Goal: Task Accomplishment & Management: Manage account settings

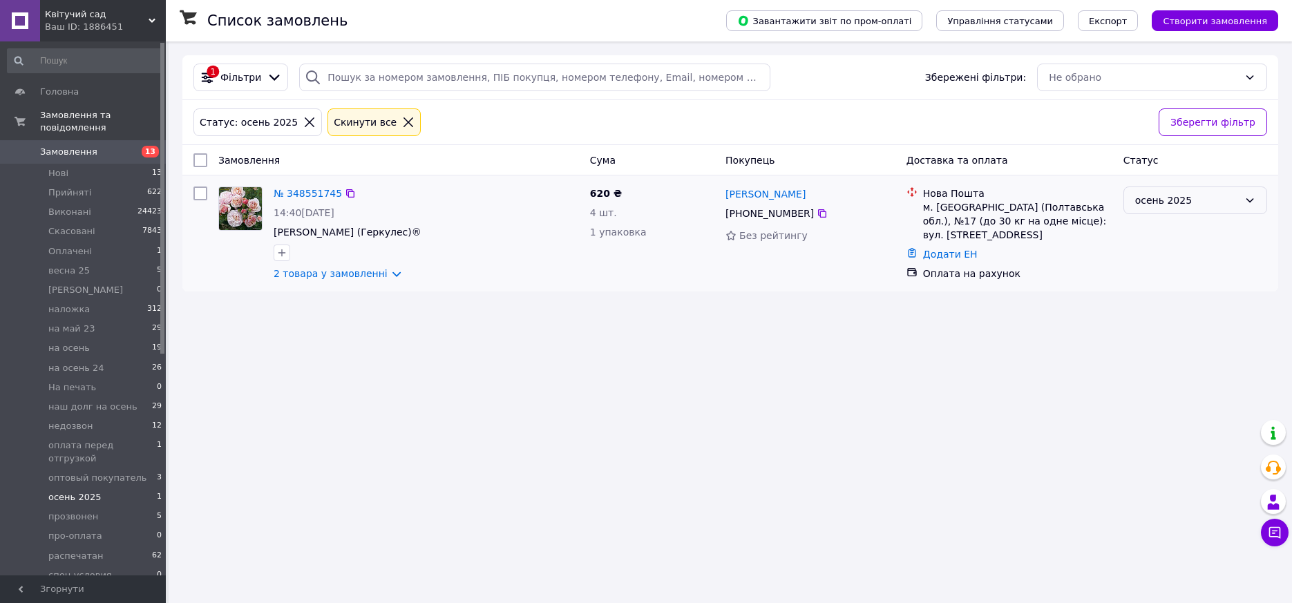
click at [1211, 203] on div "осень 2025" at bounding box center [1187, 200] width 104 height 15
click at [1168, 280] on li "Скасовано" at bounding box center [1195, 280] width 142 height 25
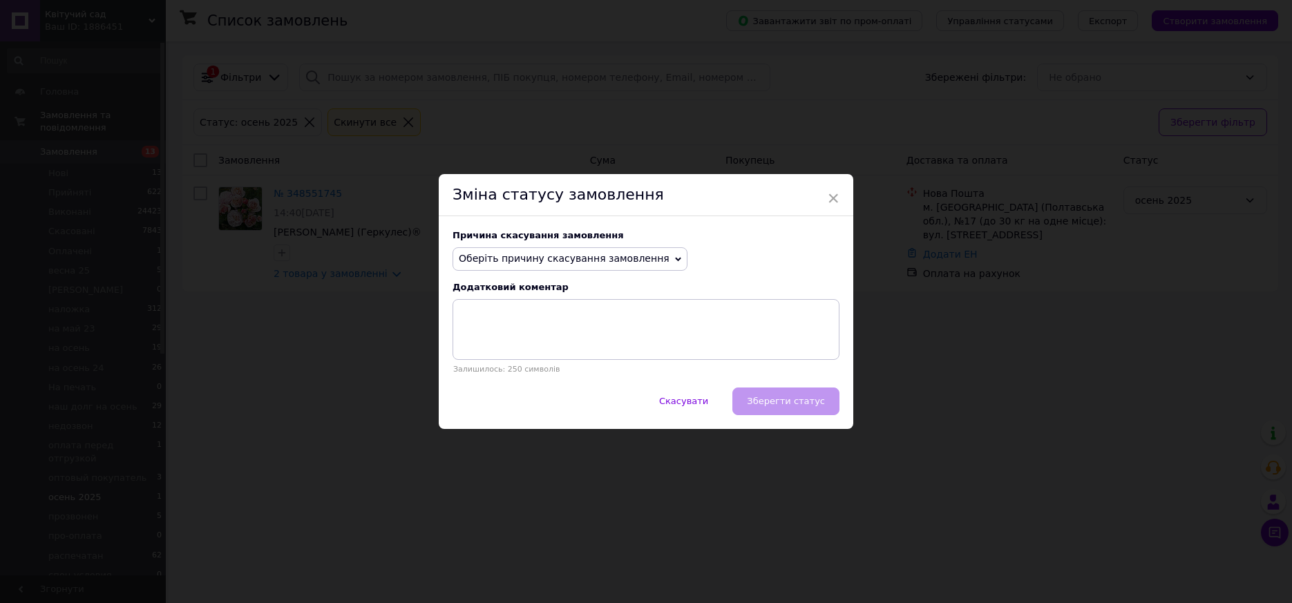
click at [630, 254] on span "Оберіть причину скасування замовлення" at bounding box center [564, 258] width 211 height 11
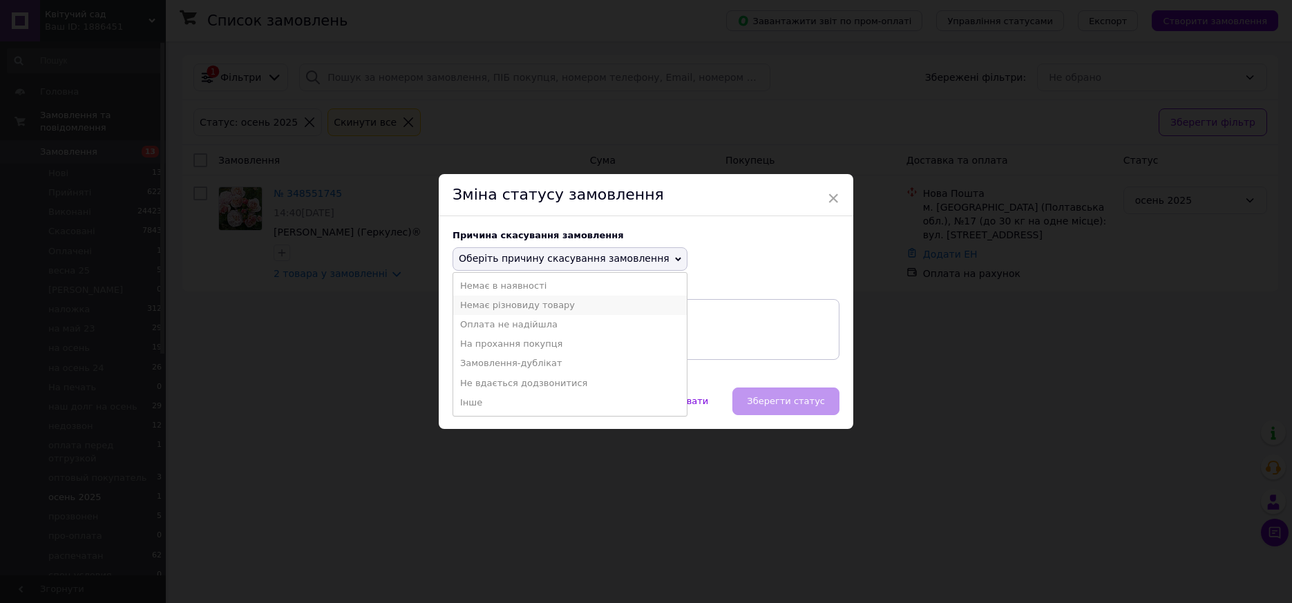
click at [529, 307] on li "Немає різновиду товару" at bounding box center [570, 305] width 234 height 19
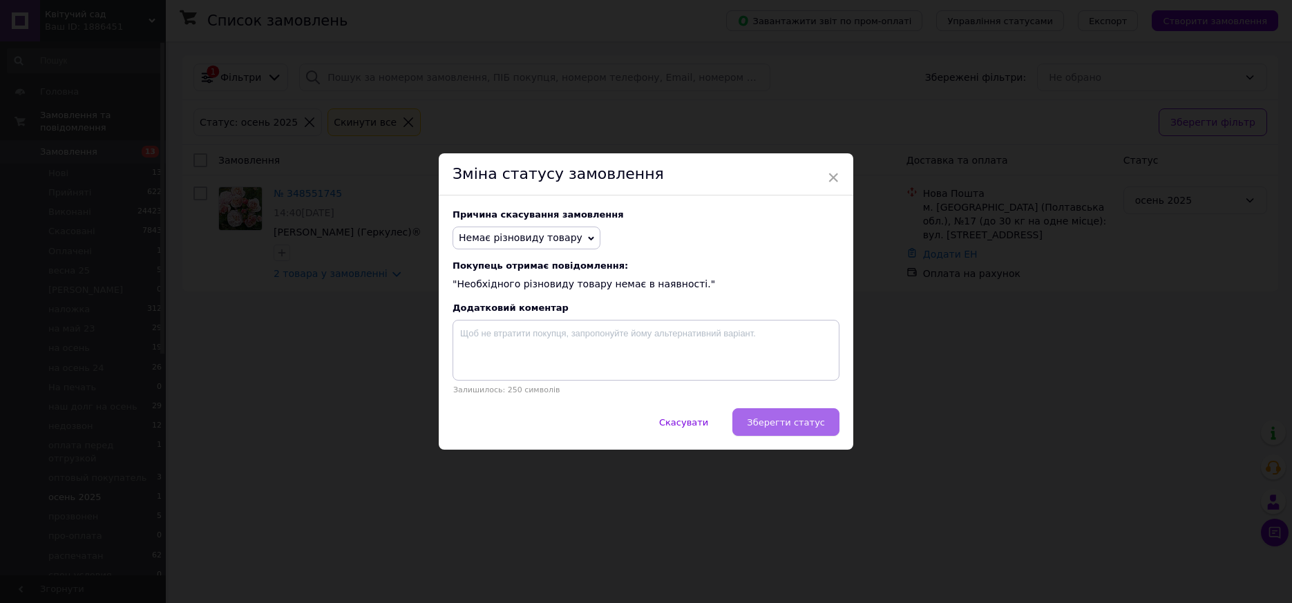
click at [790, 421] on span "Зберегти статус" at bounding box center [786, 422] width 78 height 10
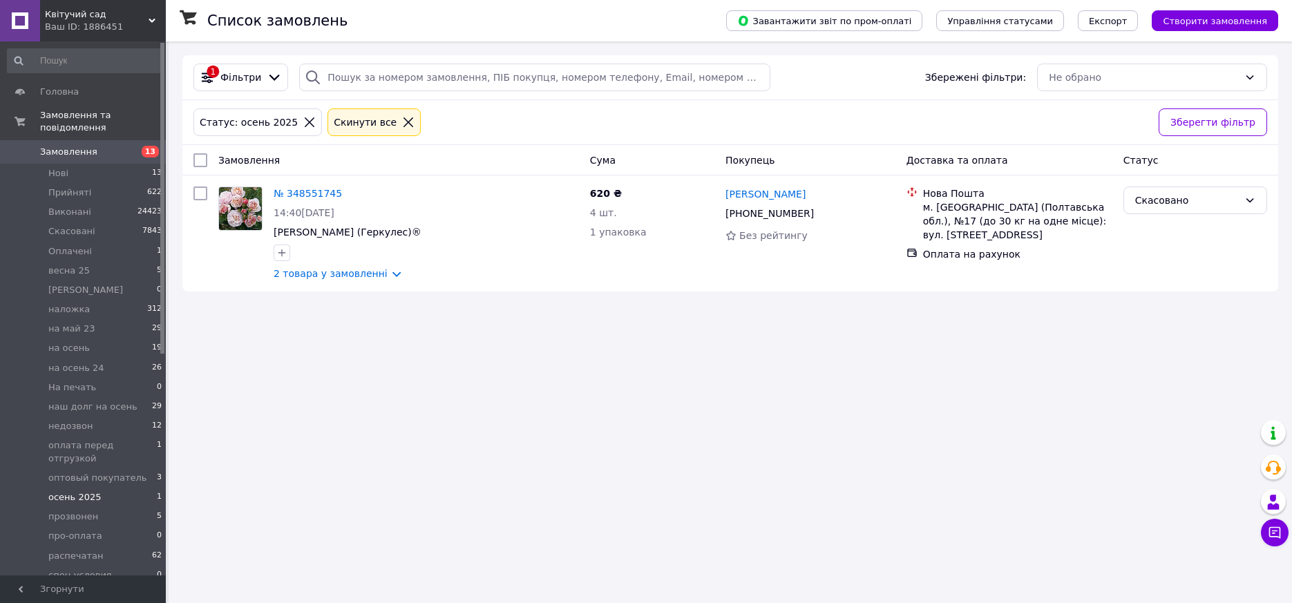
click at [305, 122] on icon at bounding box center [310, 122] width 10 height 10
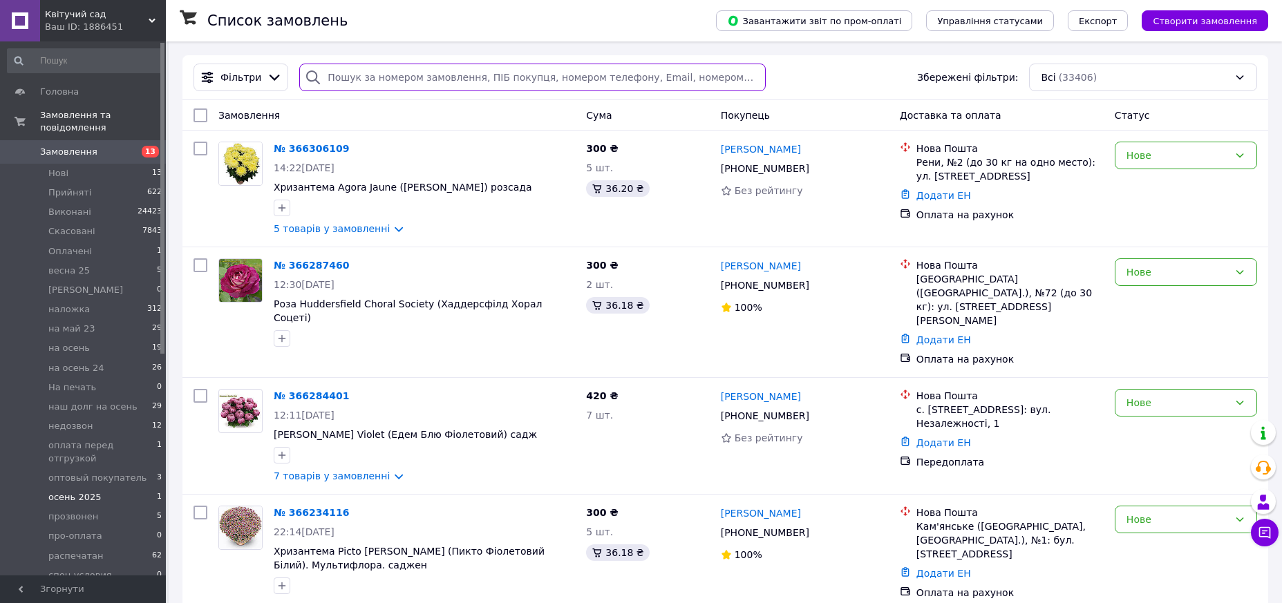
click at [337, 77] on input "search" at bounding box center [532, 78] width 466 height 28
paste input "+380980693854"
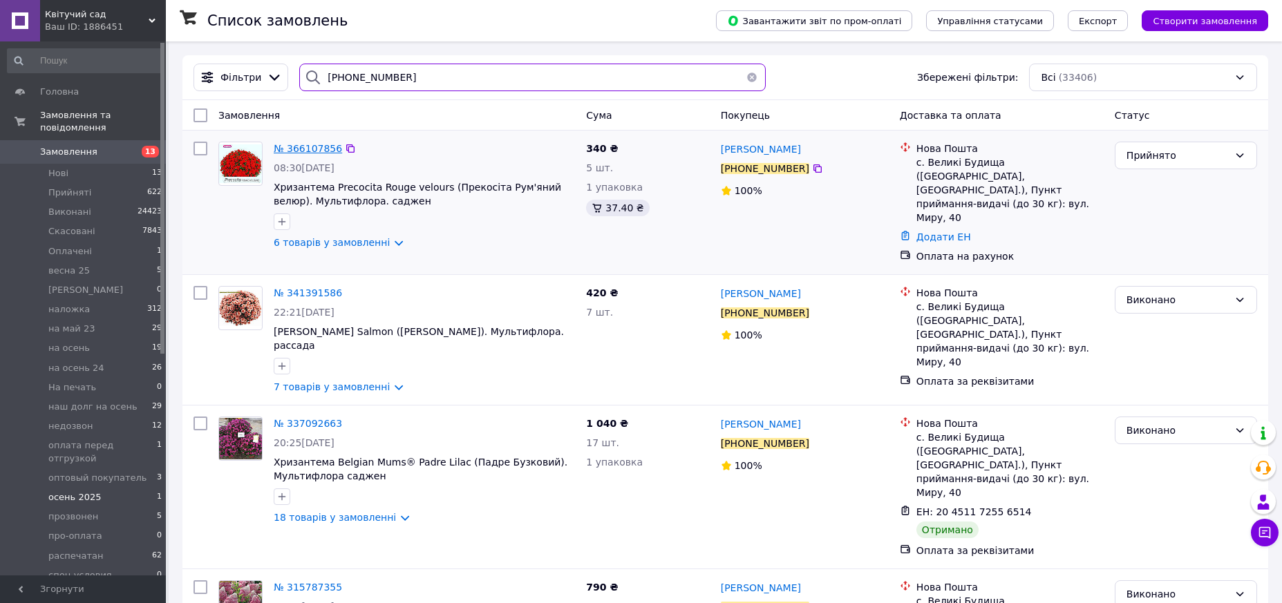
type input "+380980693854"
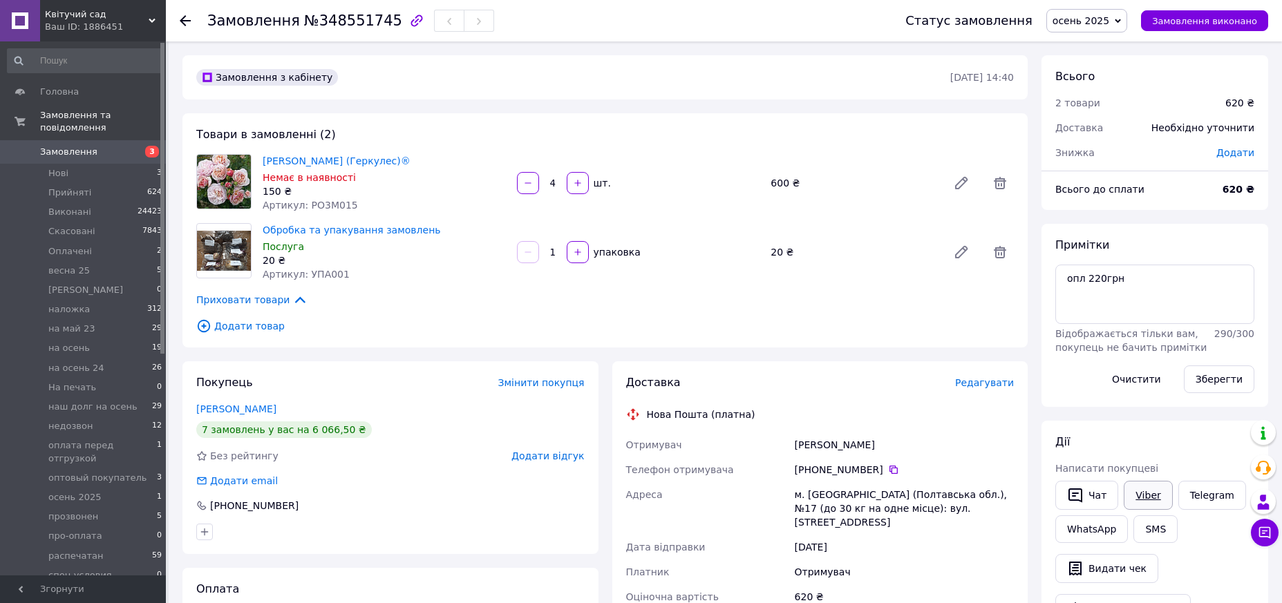
click at [1140, 493] on link "Viber" at bounding box center [1147, 495] width 48 height 29
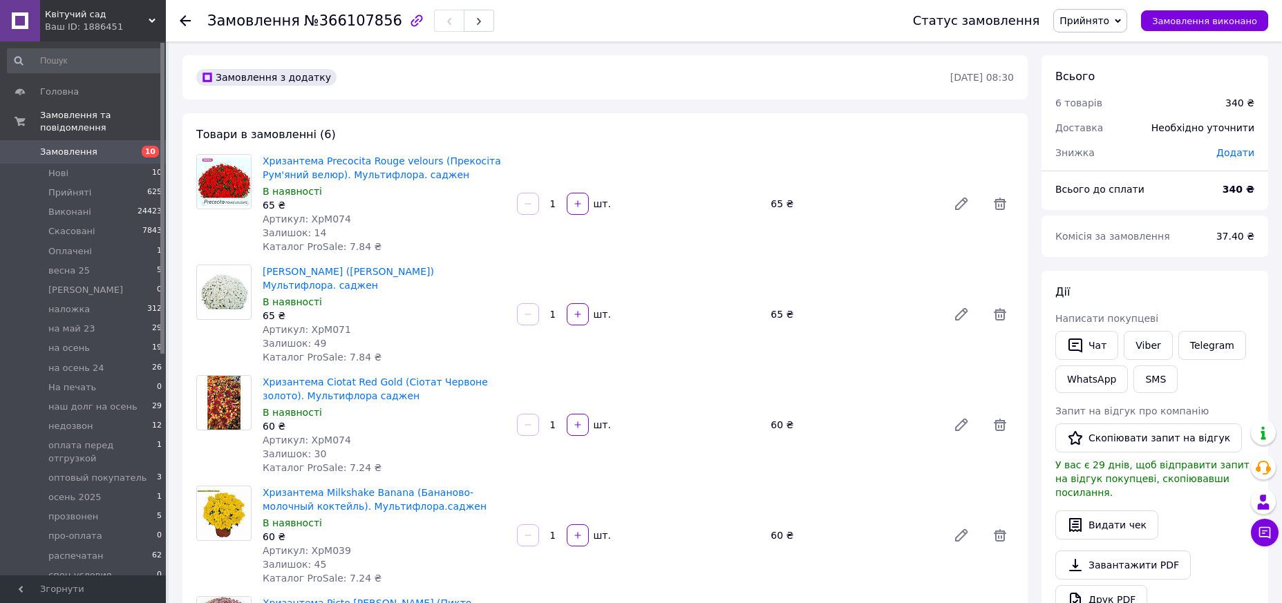
click at [1109, 21] on span "Прийнято" at bounding box center [1084, 20] width 50 height 11
click at [1113, 88] on li "Оплачено" at bounding box center [1119, 89] width 130 height 21
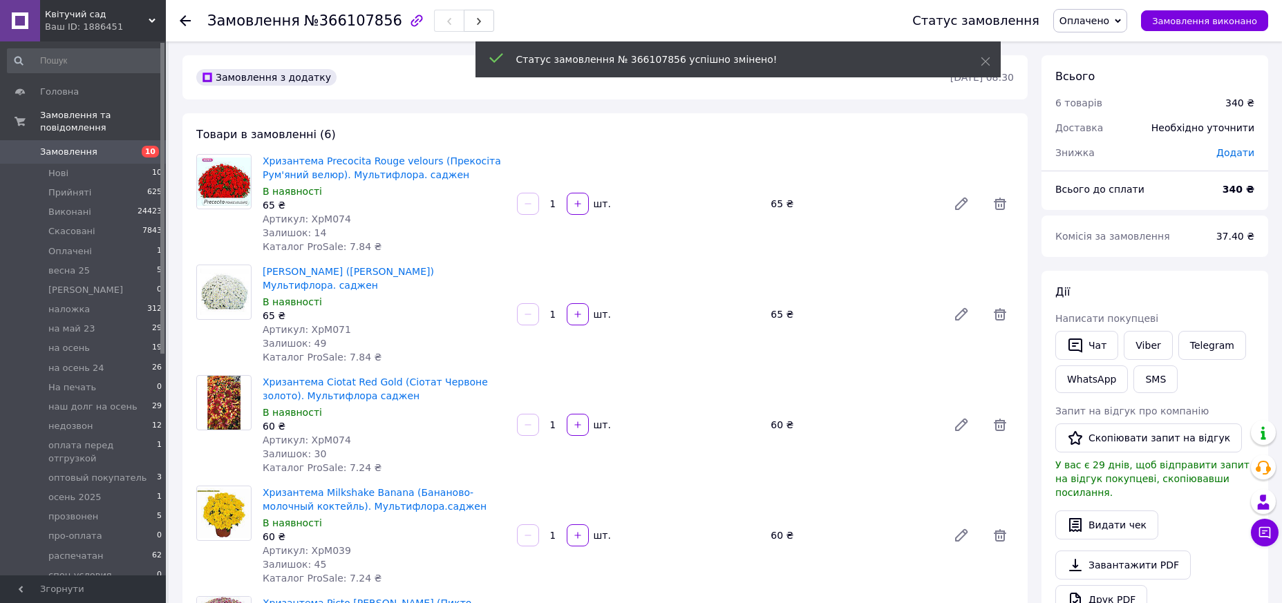
click at [1105, 17] on span "Оплачено" at bounding box center [1084, 20] width 50 height 11
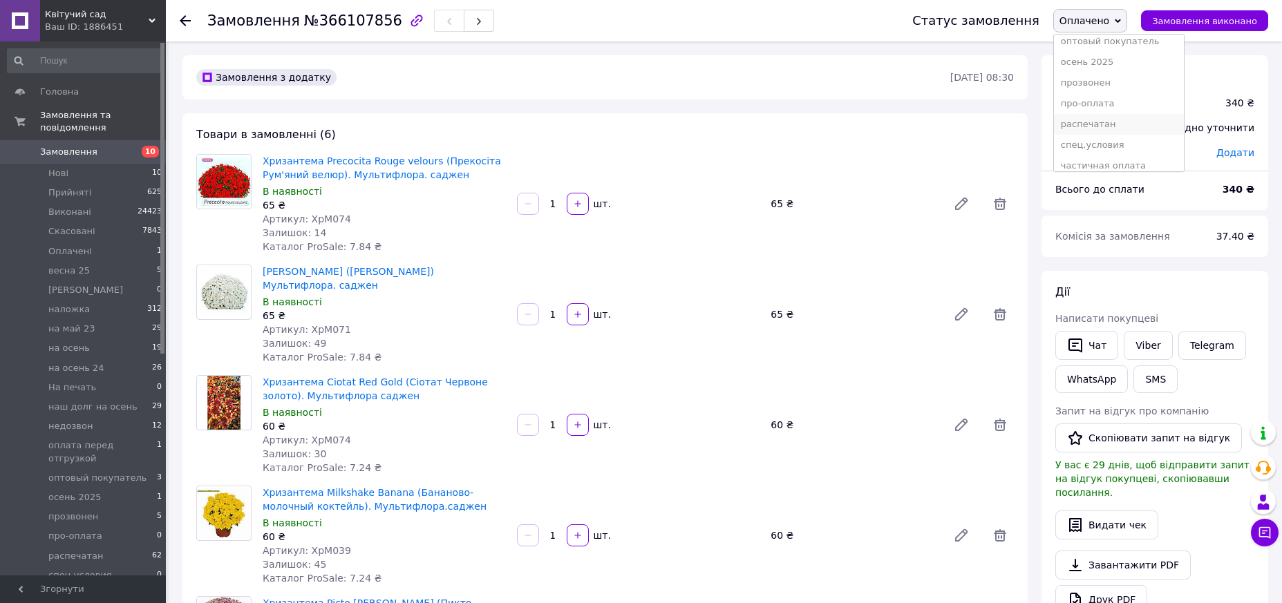
click at [1097, 122] on li "распечатан" at bounding box center [1119, 124] width 130 height 21
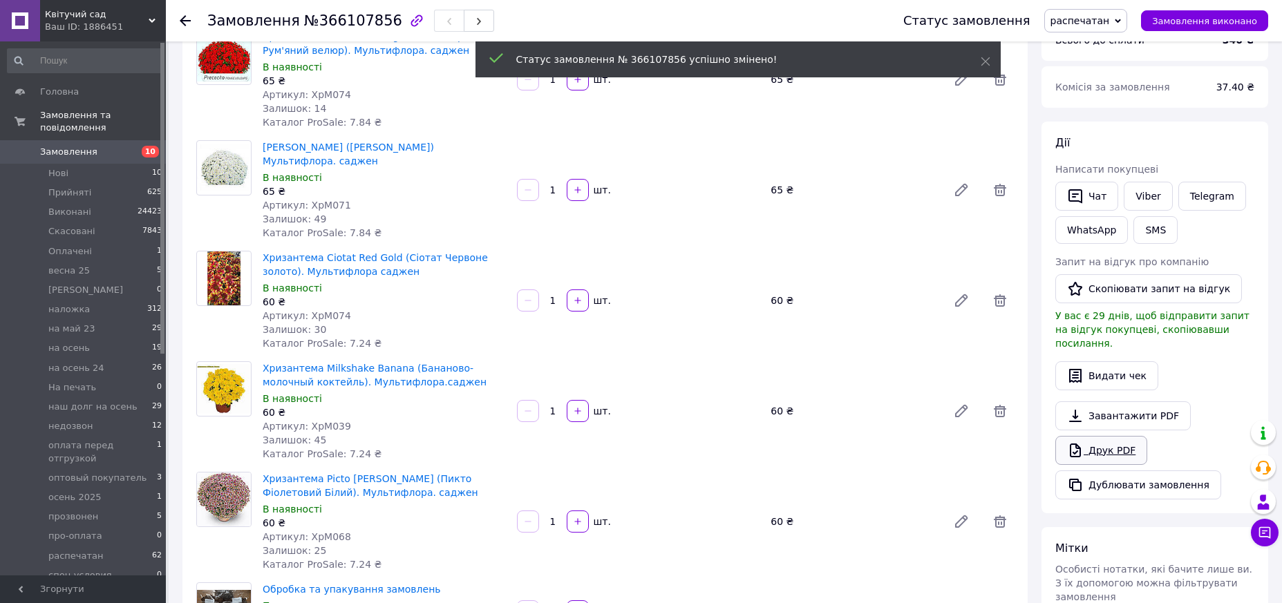
scroll to position [138, 0]
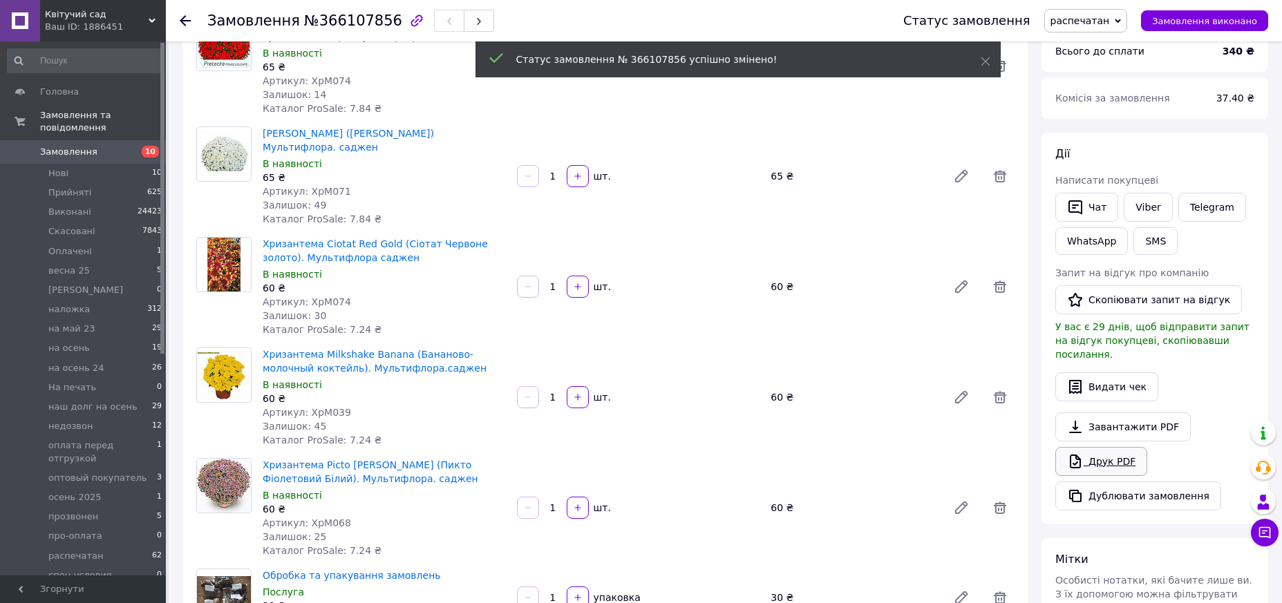
click at [1101, 447] on link "Друк PDF" at bounding box center [1101, 461] width 92 height 29
